Goal: Navigation & Orientation: Find specific page/section

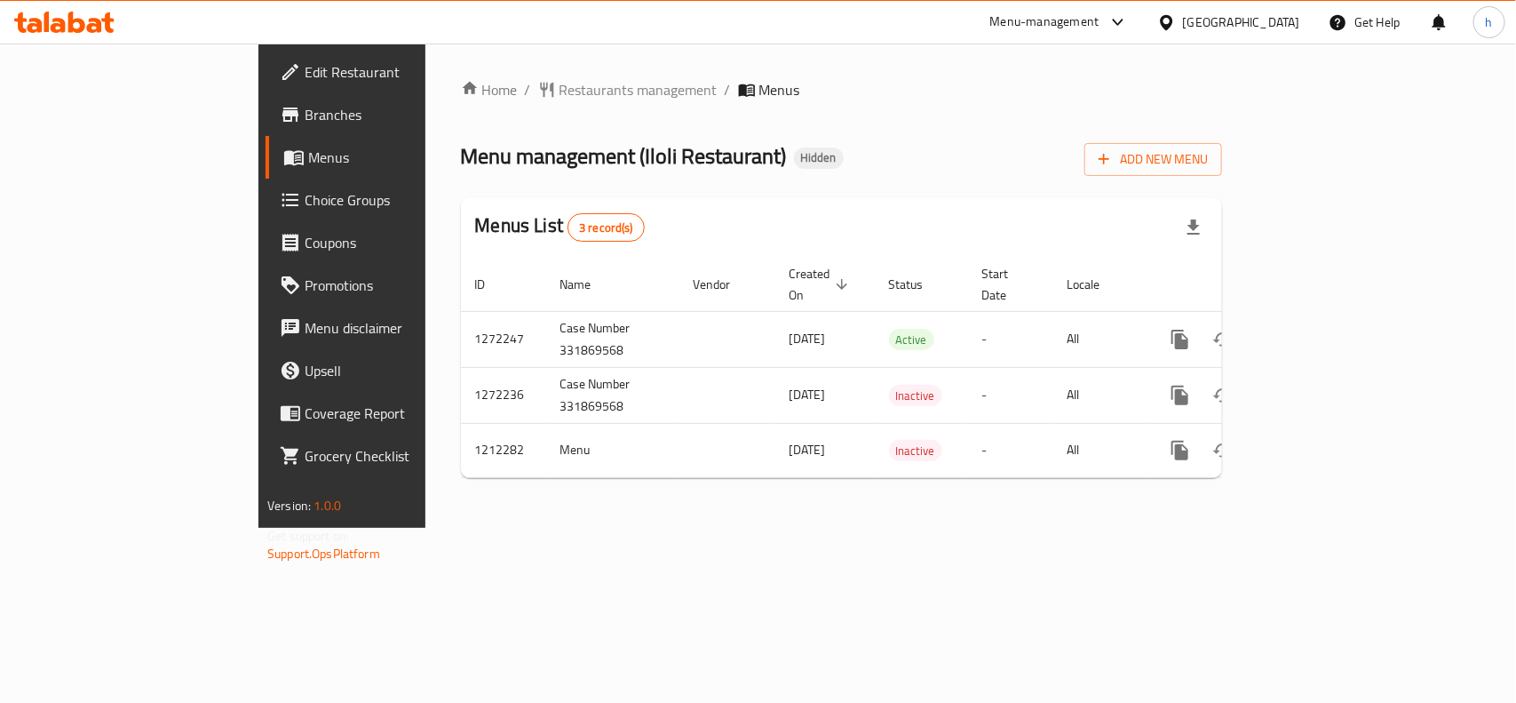
click at [1236, 15] on div "[GEOGRAPHIC_DATA]" at bounding box center [1241, 22] width 117 height 20
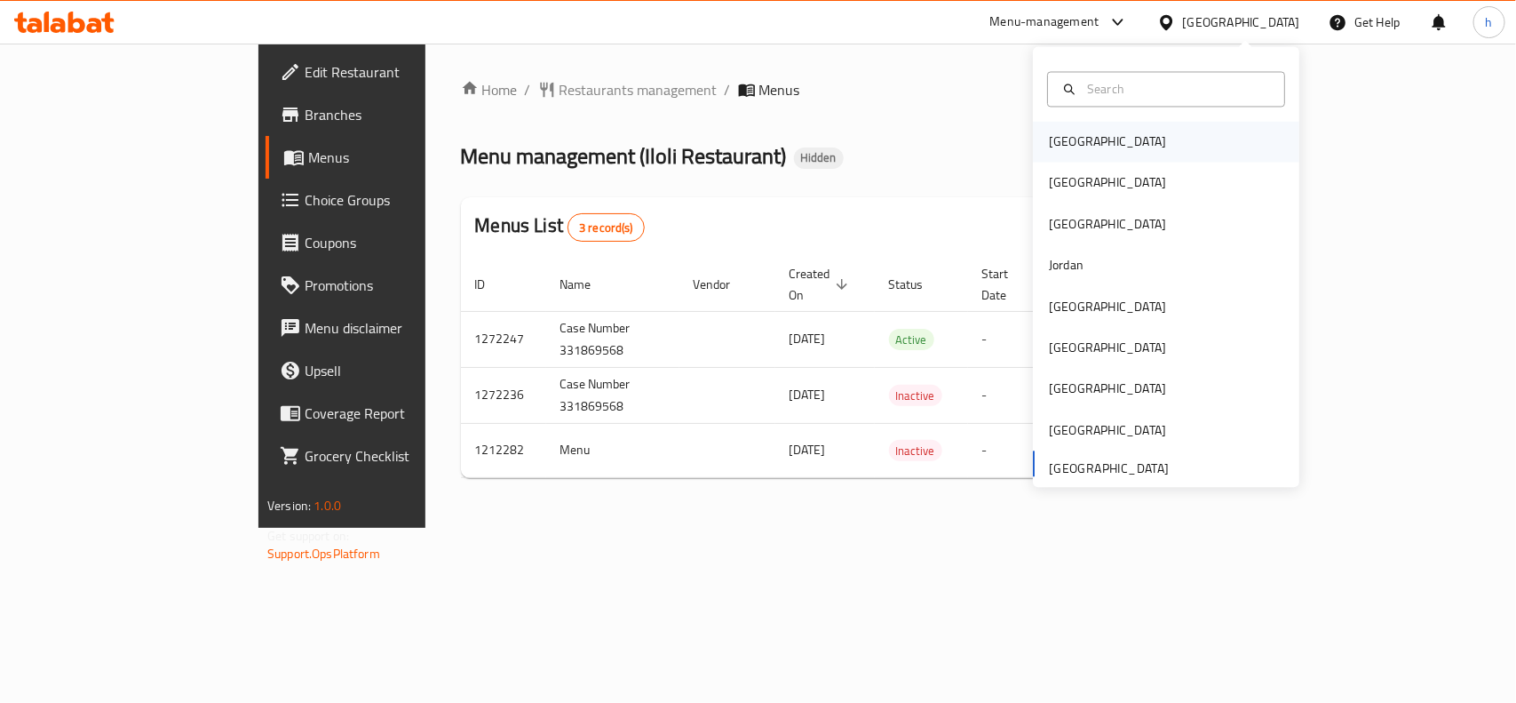
click at [1063, 142] on div "[GEOGRAPHIC_DATA]" at bounding box center [1107, 142] width 117 height 20
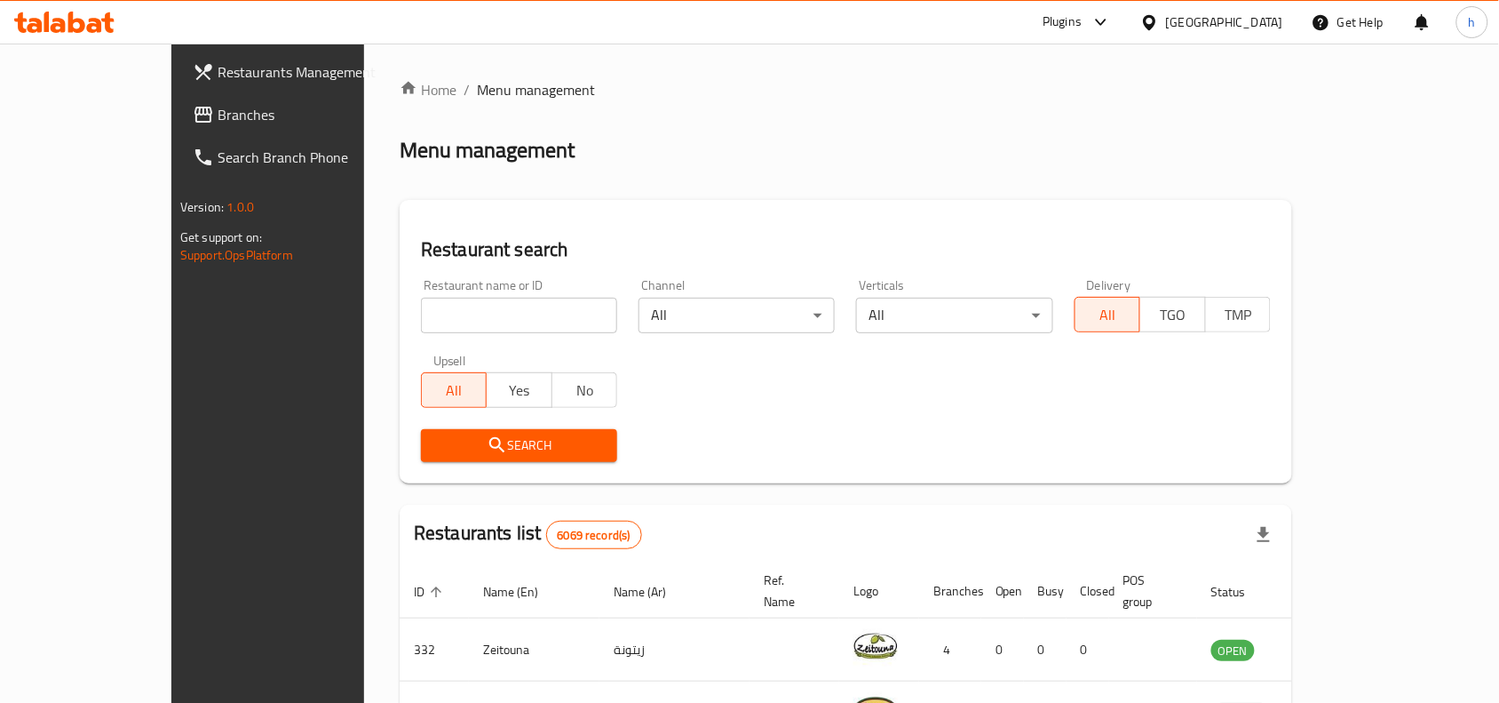
click at [218, 104] on span "Branches" at bounding box center [313, 114] width 190 height 21
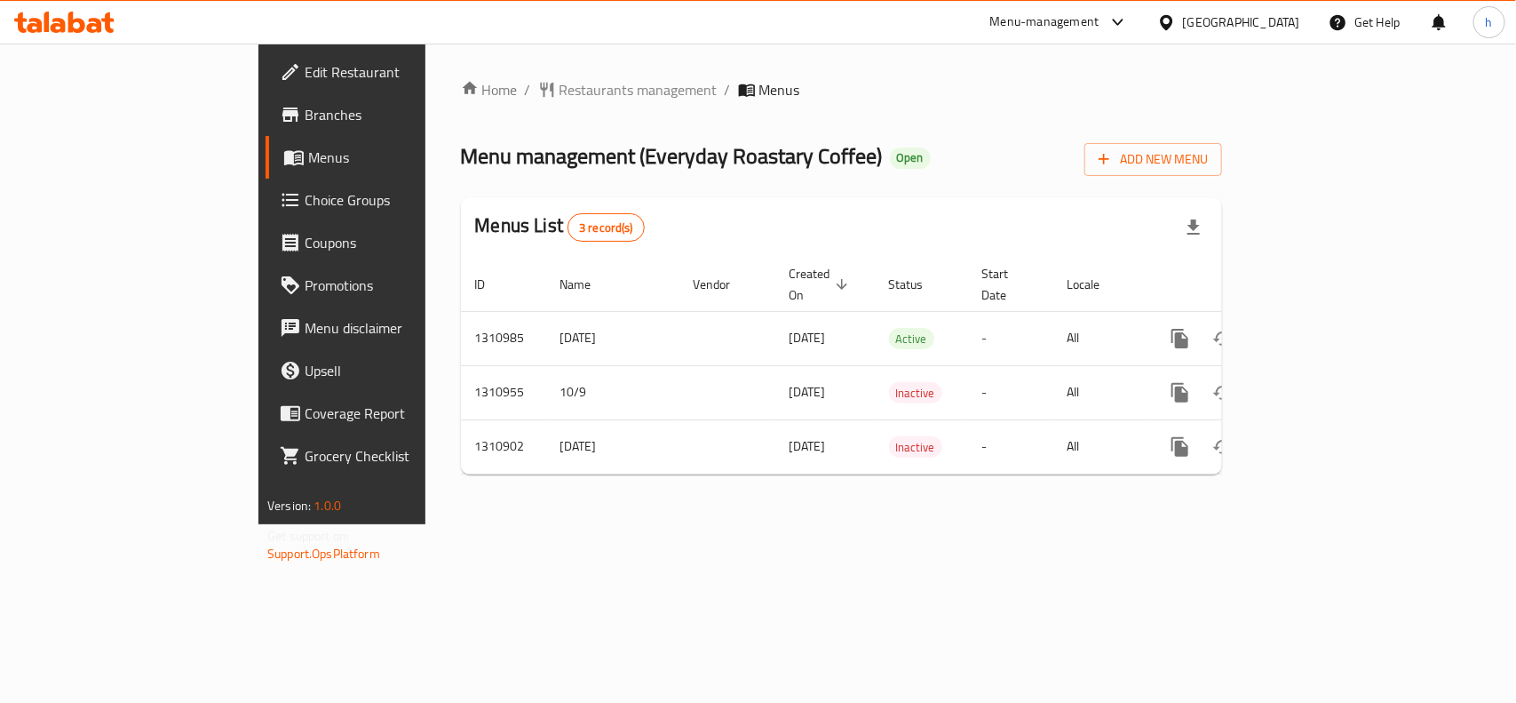
click at [1275, 22] on div "[GEOGRAPHIC_DATA]" at bounding box center [1241, 22] width 117 height 20
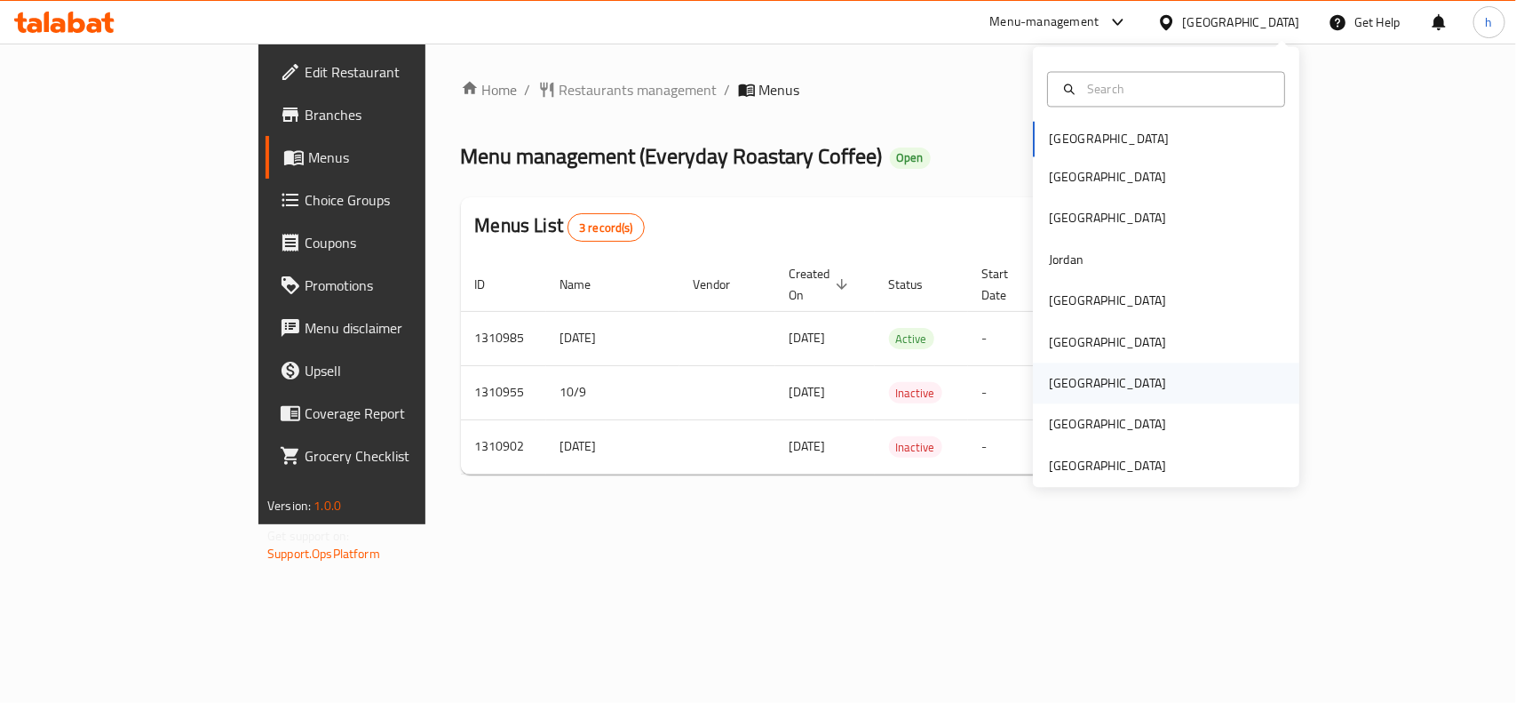
click at [1053, 379] on div "[GEOGRAPHIC_DATA]" at bounding box center [1107, 384] width 117 height 20
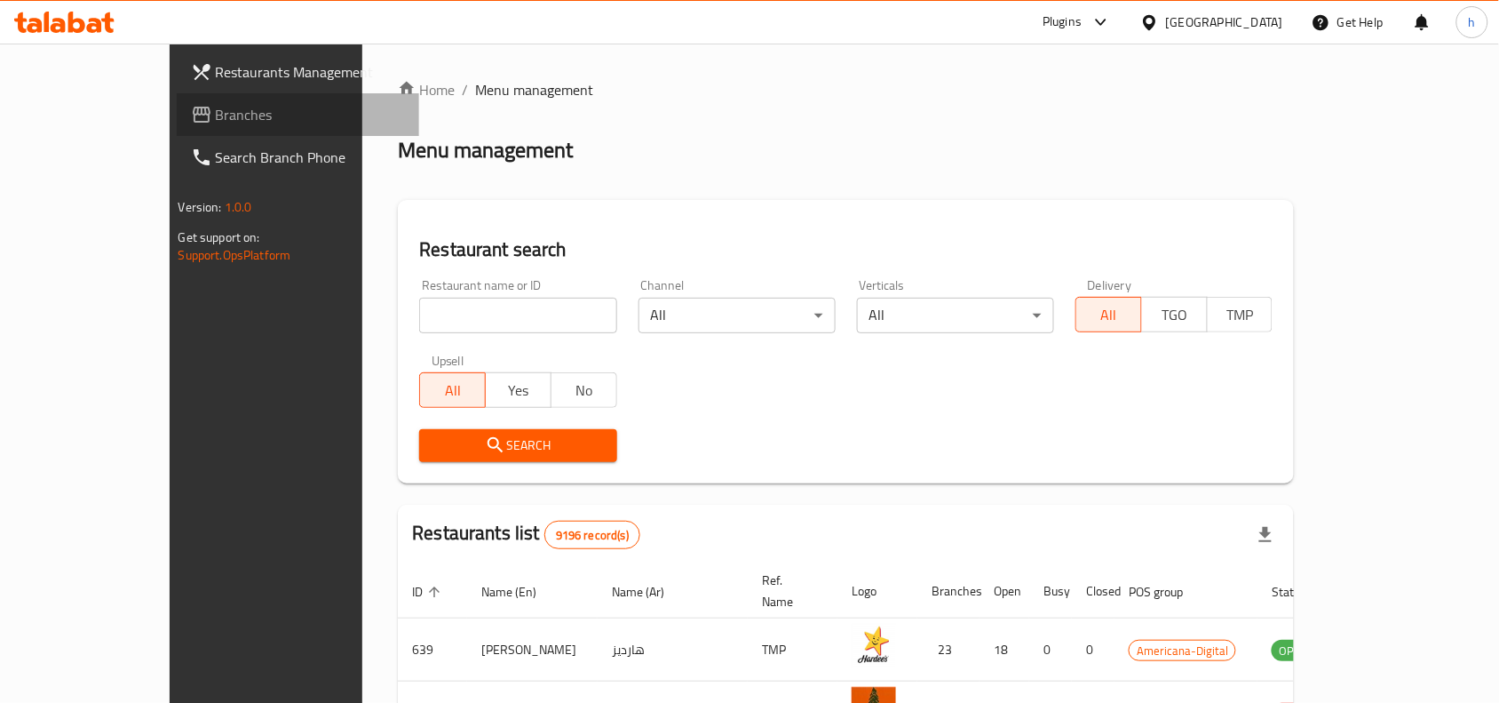
click at [216, 108] on span "Branches" at bounding box center [311, 114] width 190 height 21
